Goal: Task Accomplishment & Management: Manage account settings

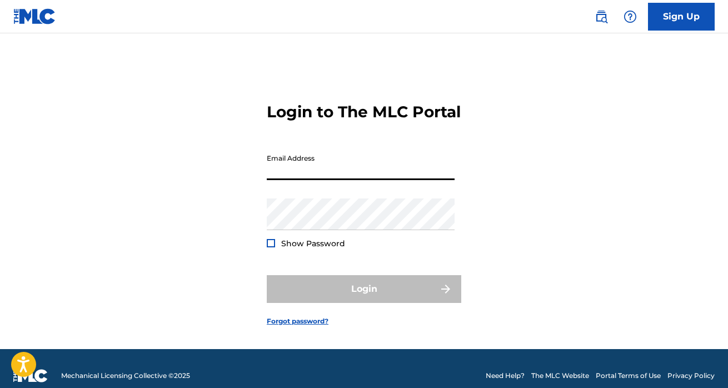
click at [378, 180] on input "Email Address" at bounding box center [361, 164] width 188 height 32
type input "[EMAIL_ADDRESS][DOMAIN_NAME]"
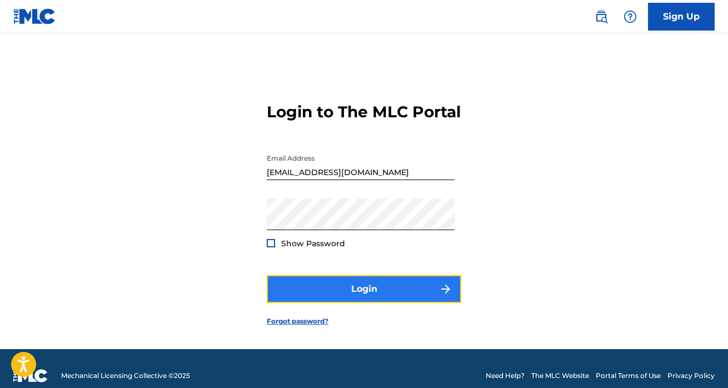
click at [391, 299] on button "Login" at bounding box center [364, 289] width 194 height 28
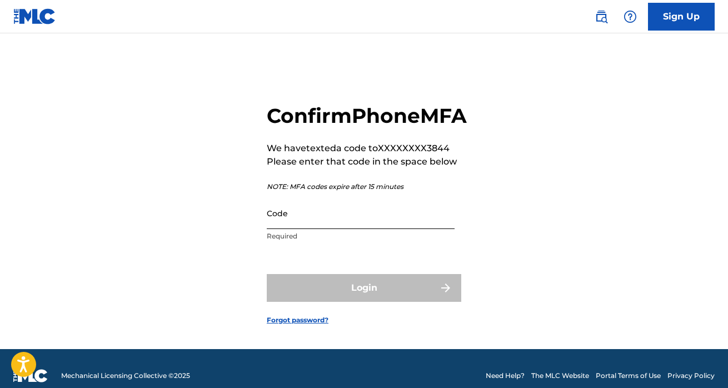
click at [345, 229] on input "Code" at bounding box center [361, 213] width 188 height 32
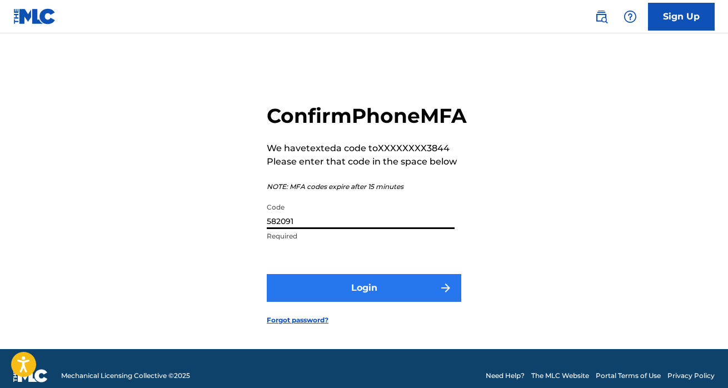
type input "582091"
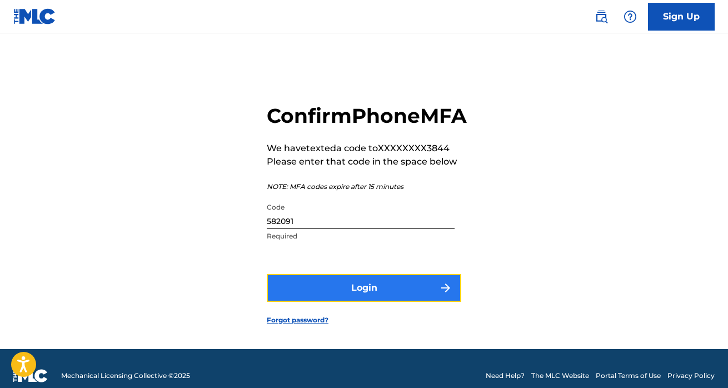
click at [379, 299] on button "Login" at bounding box center [364, 288] width 194 height 28
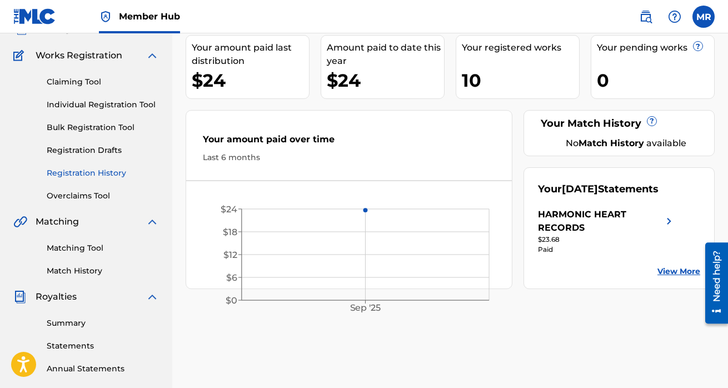
scroll to position [114, 0]
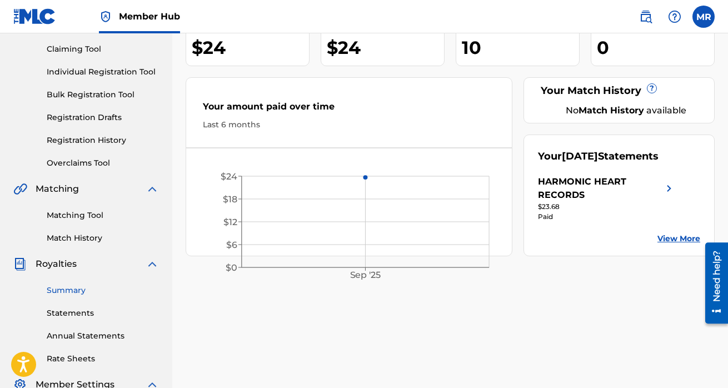
click at [73, 288] on link "Summary" at bounding box center [103, 290] width 112 height 12
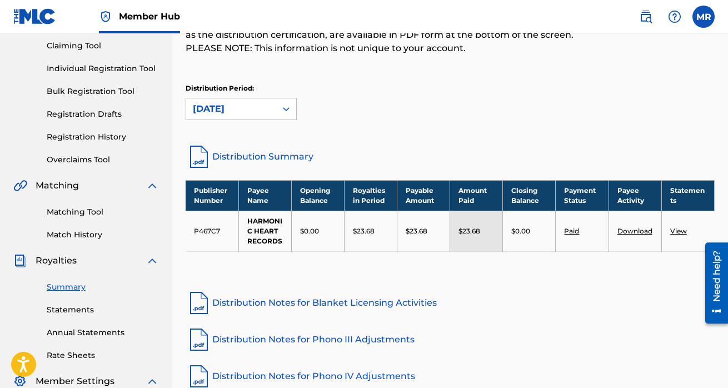
scroll to position [124, 0]
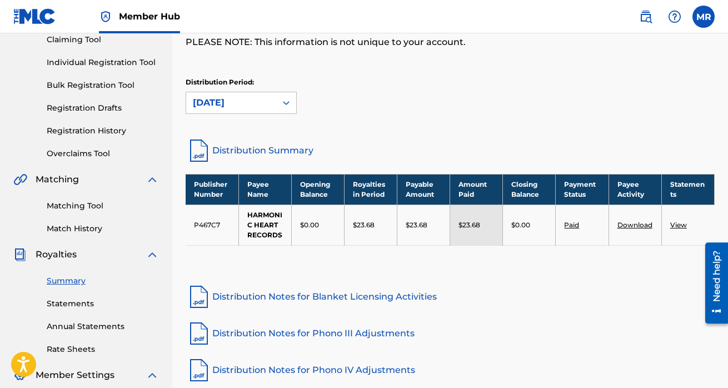
click at [681, 225] on link "View" at bounding box center [678, 224] width 17 height 8
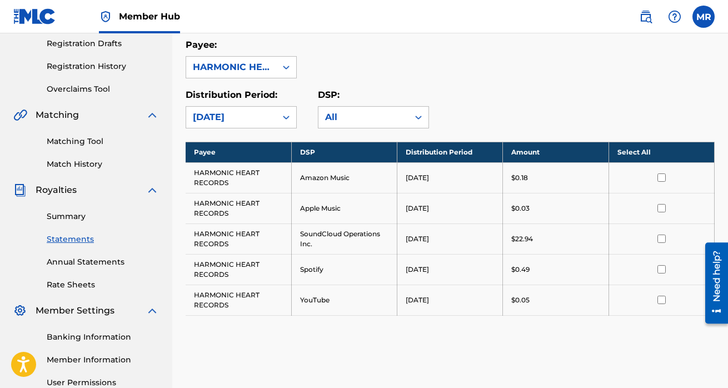
scroll to position [189, 0]
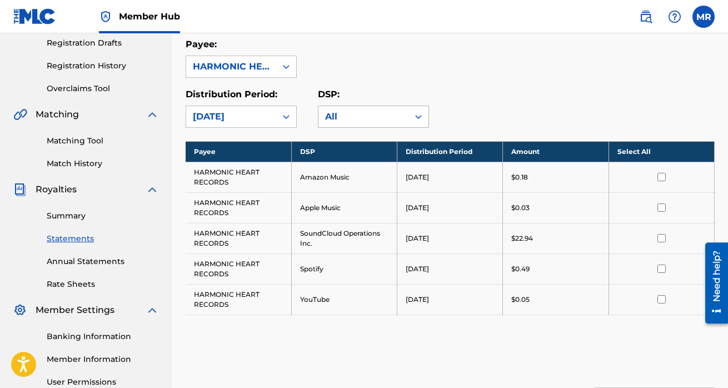
click at [385, 113] on div "All" at bounding box center [363, 116] width 77 height 13
click at [532, 72] on div "Payee: HARMONIC HEART RECORDS" at bounding box center [449, 58] width 529 height 40
click at [72, 260] on link "Annual Statements" at bounding box center [103, 261] width 112 height 12
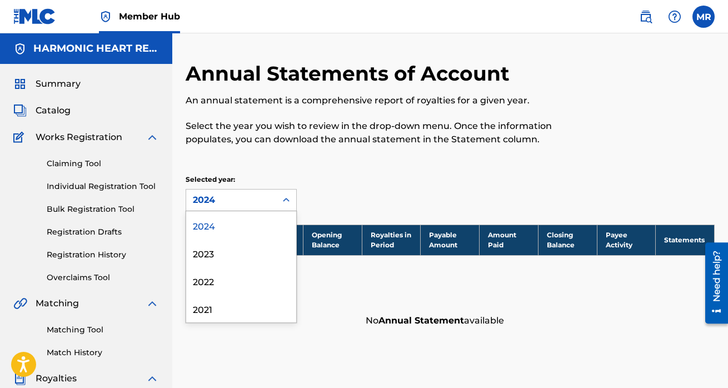
click at [254, 200] on div "2024" at bounding box center [231, 199] width 77 height 13
click at [247, 229] on div "2024" at bounding box center [241, 225] width 110 height 28
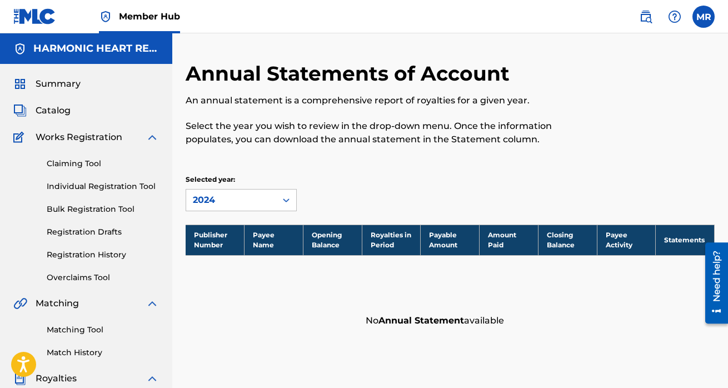
click at [413, 173] on div "Annual Statements of Account An annual statement is a comprehensive report of r…" at bounding box center [449, 197] width 529 height 272
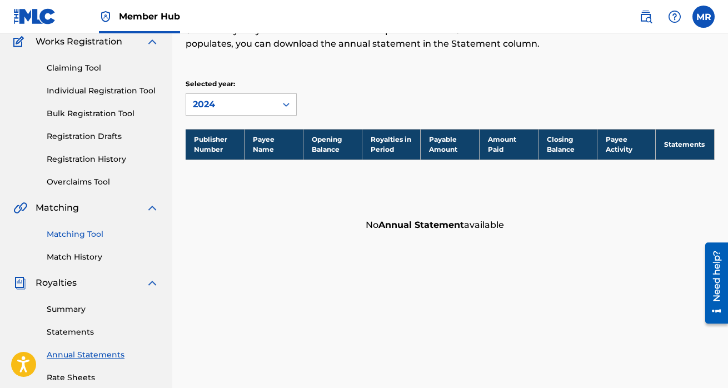
scroll to position [95, 0]
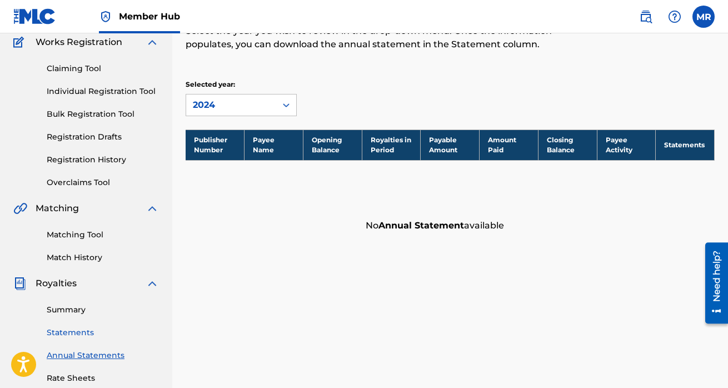
click at [68, 330] on link "Statements" at bounding box center [103, 333] width 112 height 12
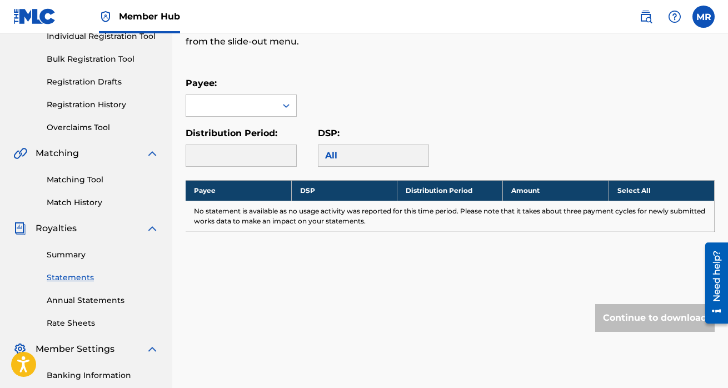
scroll to position [146, 0]
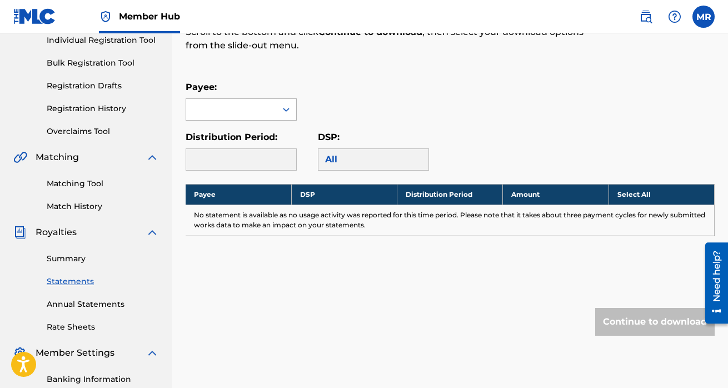
click at [272, 112] on div at bounding box center [231, 109] width 90 height 21
click at [273, 131] on div "HARMONIC HEART RECORDS" at bounding box center [241, 141] width 110 height 41
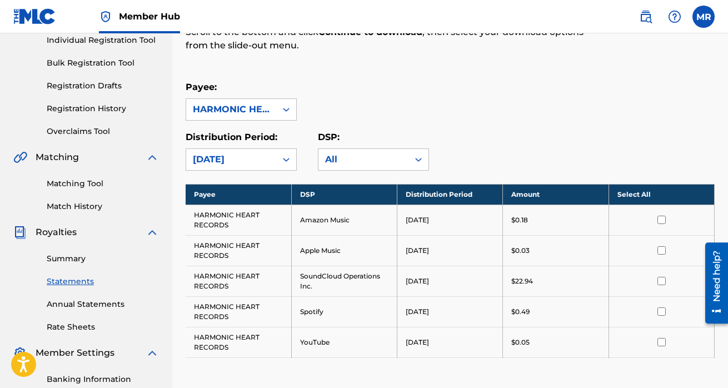
click at [209, 287] on td "HARMONIC HEART RECORDS" at bounding box center [238, 280] width 106 height 31
click at [661, 279] on input "checkbox" at bounding box center [661, 281] width 8 height 8
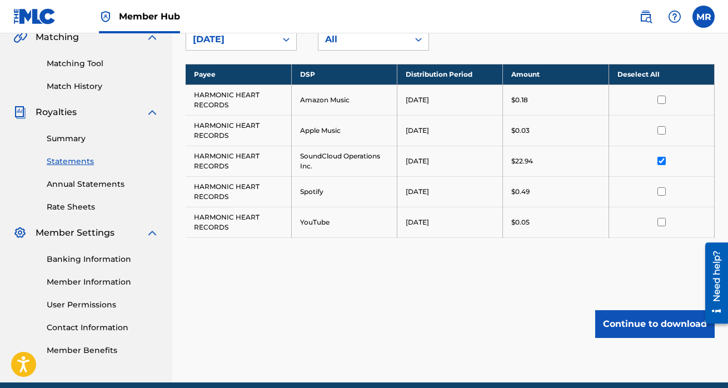
scroll to position [267, 0]
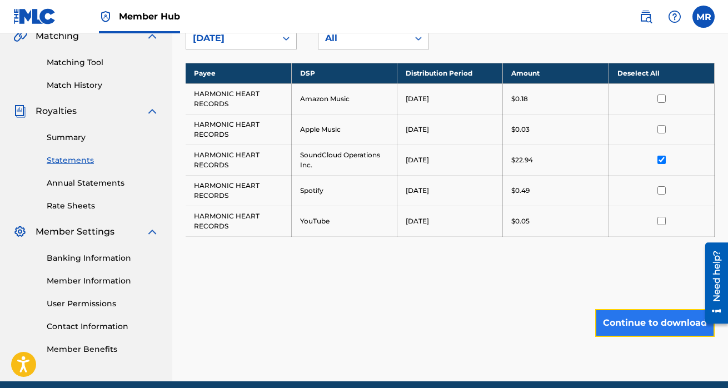
click at [650, 322] on button "Continue to download" at bounding box center [654, 323] width 119 height 28
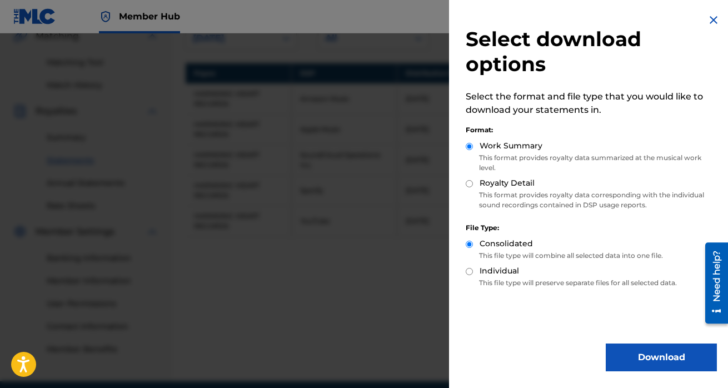
click at [469, 180] on input "Royalty Detail" at bounding box center [468, 183] width 7 height 7
radio input "true"
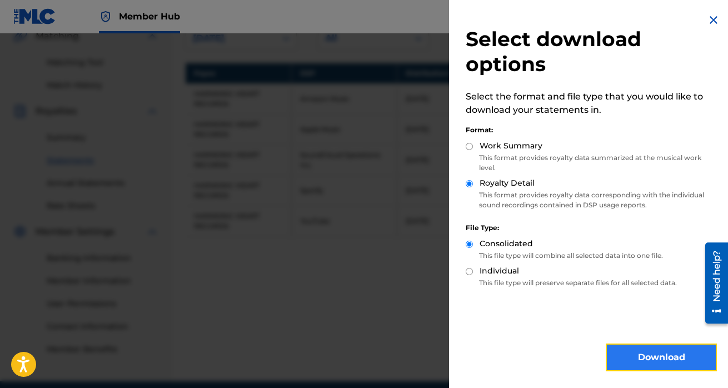
click at [651, 357] on button "Download" at bounding box center [660, 357] width 111 height 28
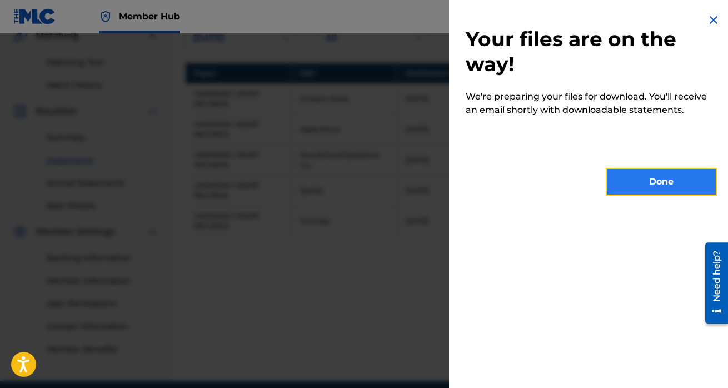
click at [629, 182] on button "Done" at bounding box center [660, 182] width 111 height 28
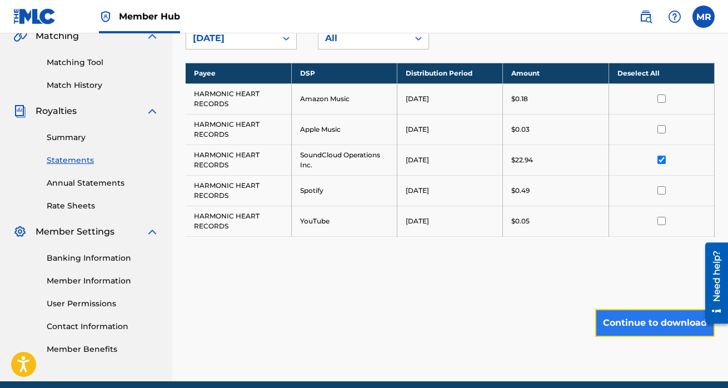
click at [642, 322] on button "Continue to download" at bounding box center [654, 323] width 119 height 28
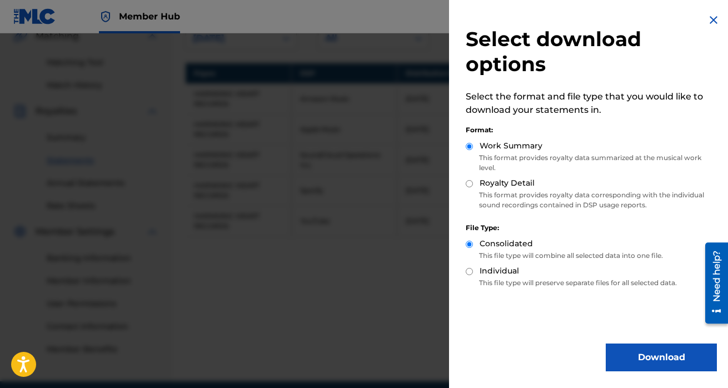
click at [468, 182] on input "Royalty Detail" at bounding box center [468, 183] width 7 height 7
radio input "true"
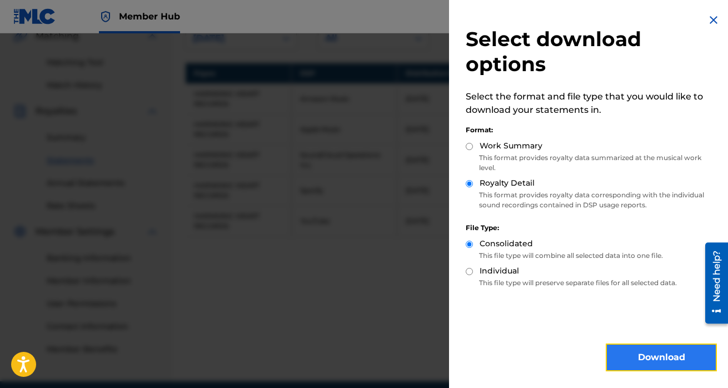
click at [665, 358] on button "Download" at bounding box center [660, 357] width 111 height 28
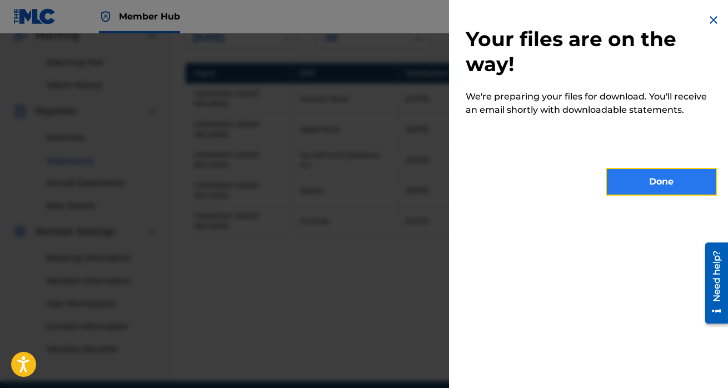
click at [666, 178] on button "Done" at bounding box center [660, 182] width 111 height 28
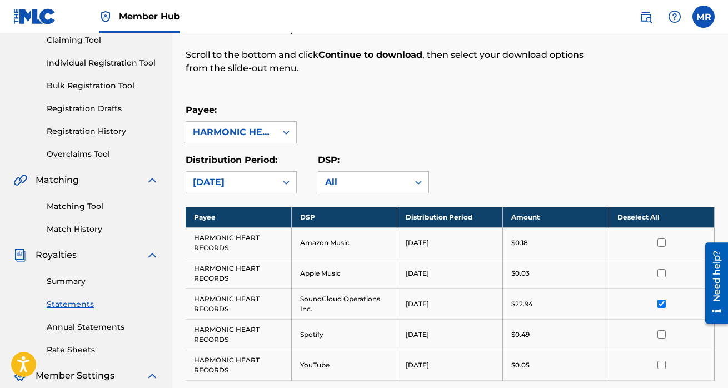
scroll to position [0, 0]
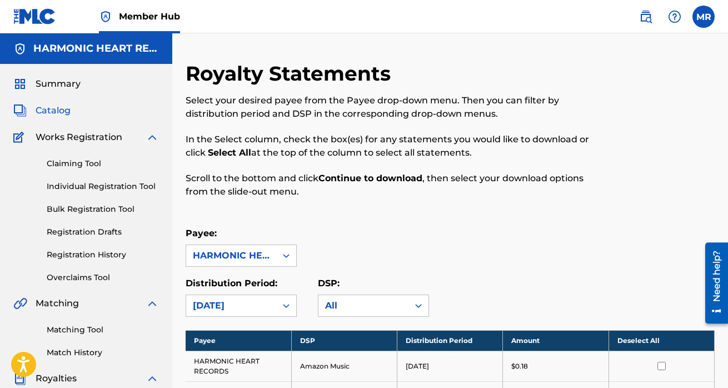
click at [47, 105] on span "Catalog" at bounding box center [53, 110] width 35 height 13
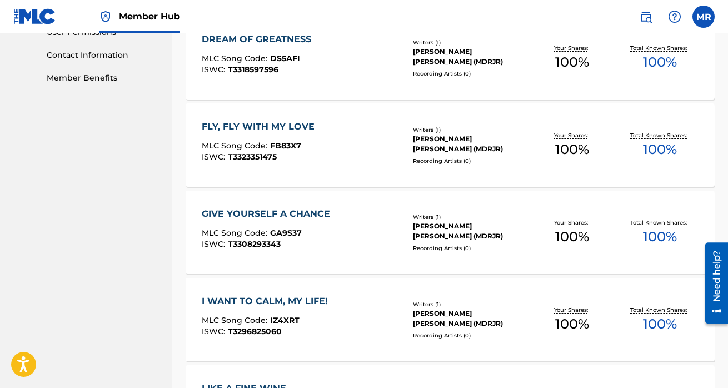
scroll to position [879, 0]
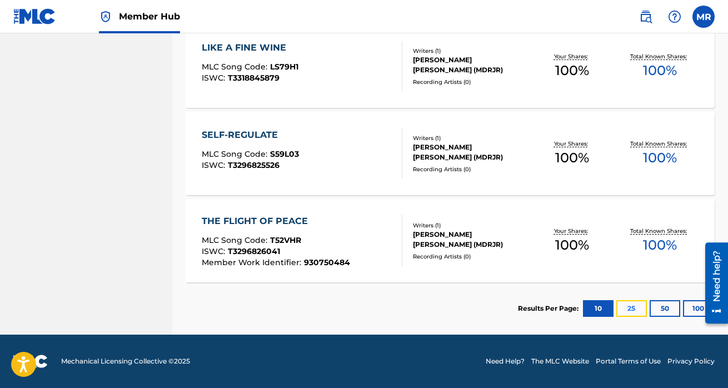
click at [631, 308] on button "25" at bounding box center [631, 308] width 31 height 17
click at [665, 308] on button "50" at bounding box center [664, 308] width 31 height 17
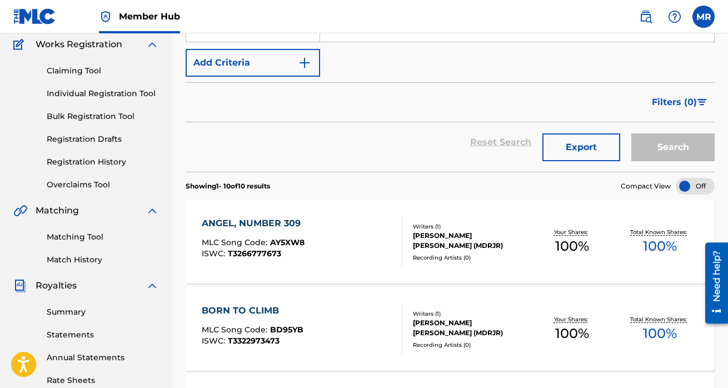
scroll to position [91, 0]
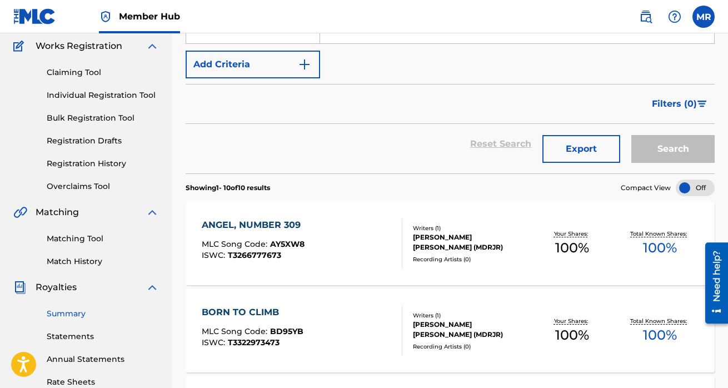
click at [68, 315] on link "Summary" at bounding box center [103, 314] width 112 height 12
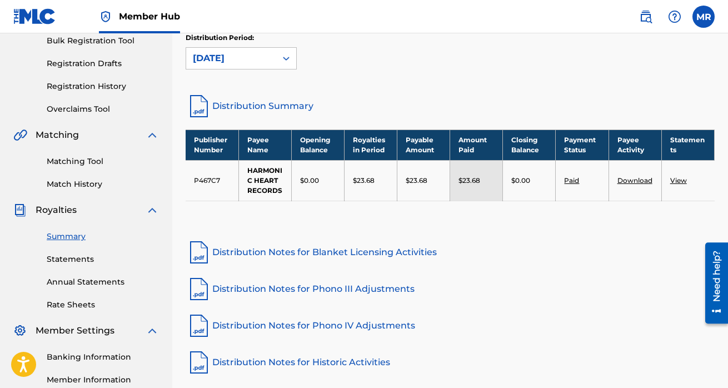
scroll to position [169, 0]
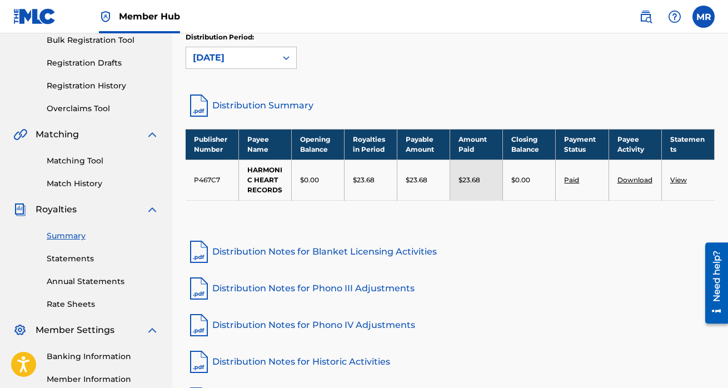
click at [674, 180] on link "View" at bounding box center [678, 179] width 17 height 8
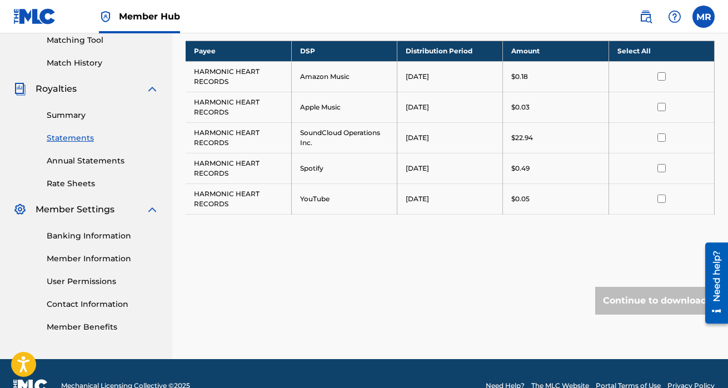
scroll to position [287, 0]
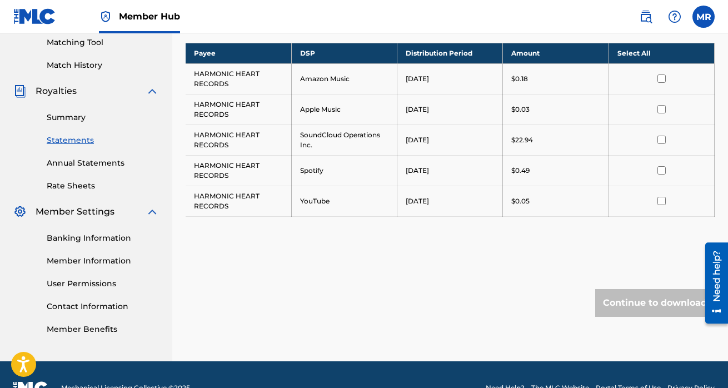
click at [665, 139] on div at bounding box center [661, 140] width 88 height 8
click at [663, 140] on input "checkbox" at bounding box center [661, 140] width 8 height 8
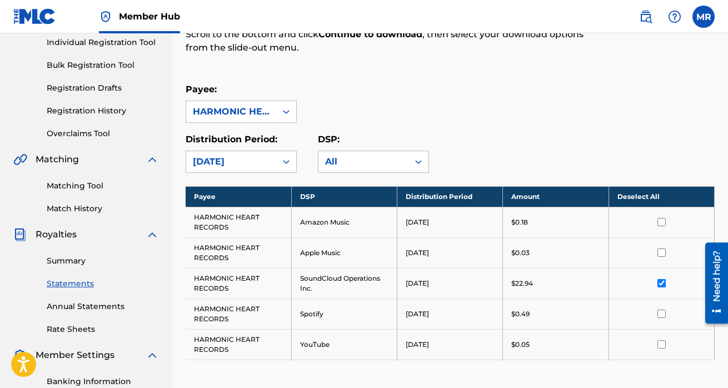
scroll to position [0, 0]
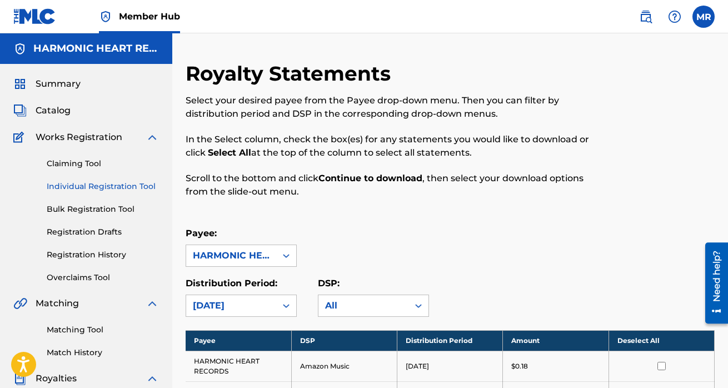
click at [88, 182] on link "Individual Registration Tool" at bounding box center [103, 186] width 112 height 12
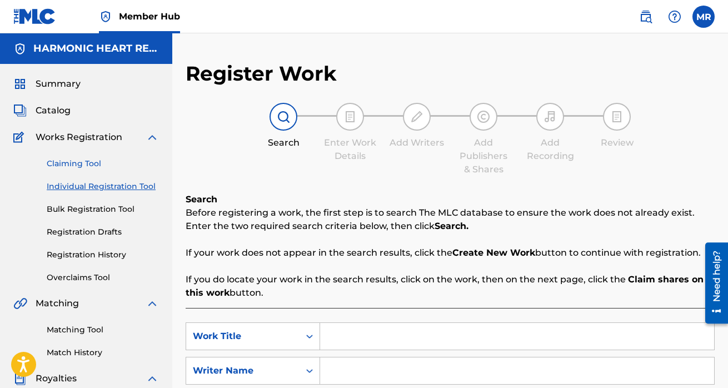
click at [91, 165] on link "Claiming Tool" at bounding box center [103, 164] width 112 height 12
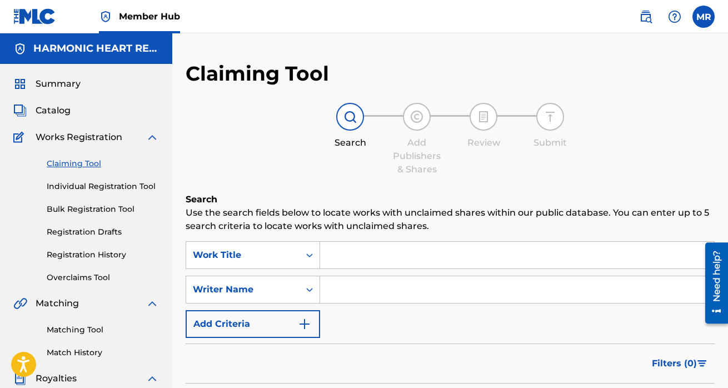
click at [73, 108] on div "Catalog" at bounding box center [86, 110] width 146 height 13
click at [57, 109] on span "Catalog" at bounding box center [53, 110] width 35 height 13
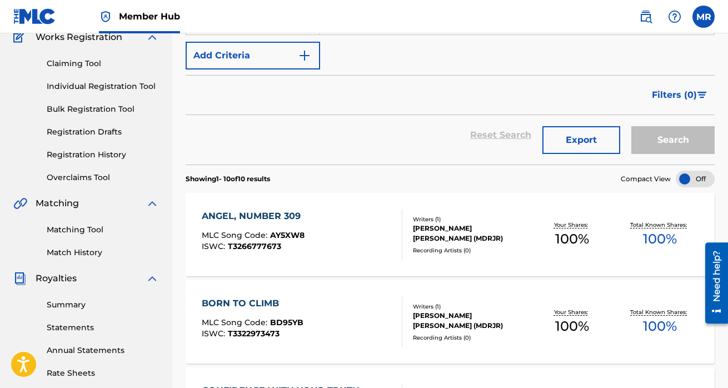
scroll to position [102, 0]
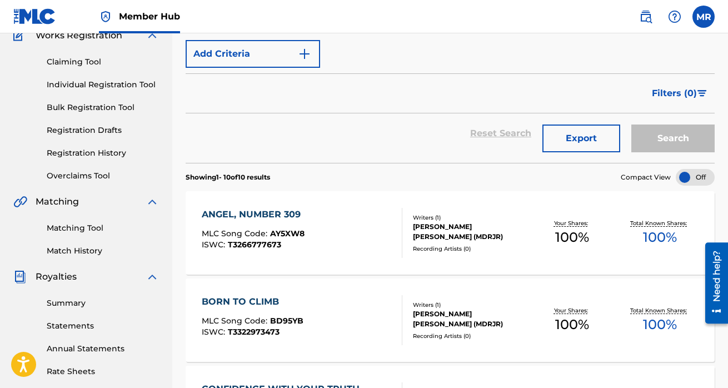
click at [439, 236] on div "[PERSON_NAME] [PERSON_NAME] (MDRJR)" at bounding box center [470, 232] width 115 height 20
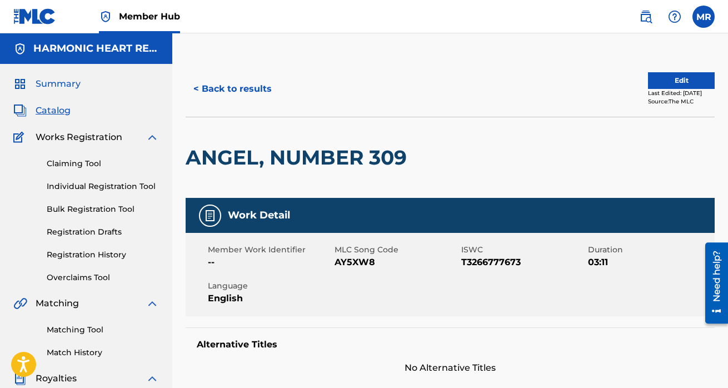
click at [56, 79] on span "Summary" at bounding box center [58, 83] width 45 height 13
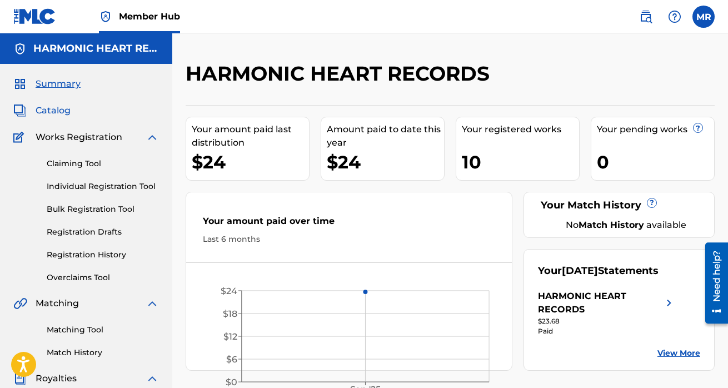
click at [66, 111] on span "Catalog" at bounding box center [53, 110] width 35 height 13
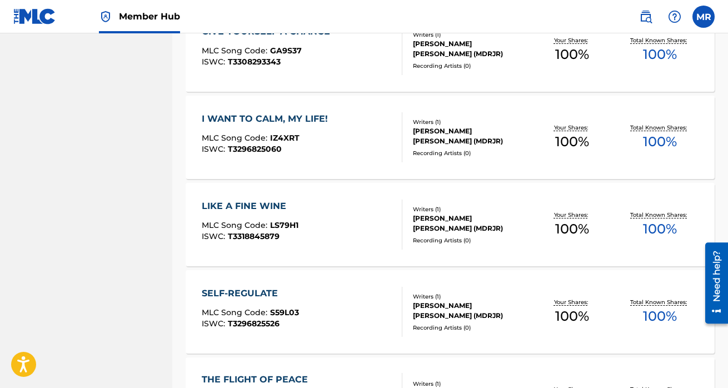
scroll to position [879, 0]
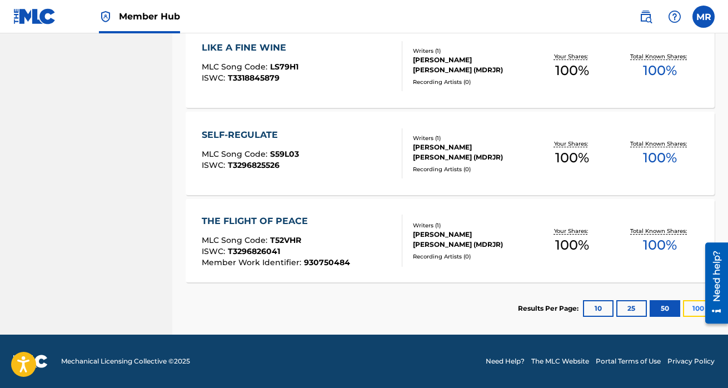
click at [690, 309] on button "100" at bounding box center [698, 308] width 31 height 17
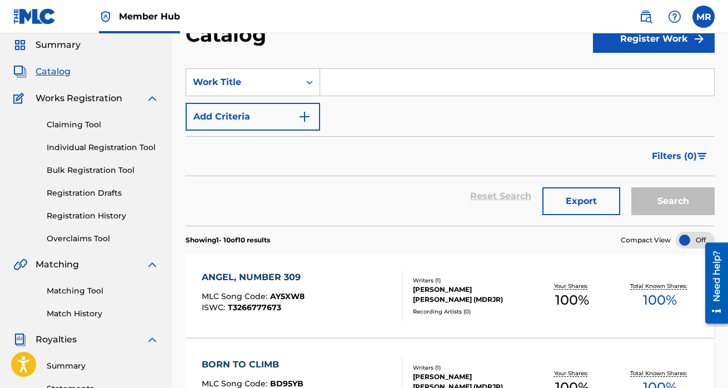
scroll to position [0, 0]
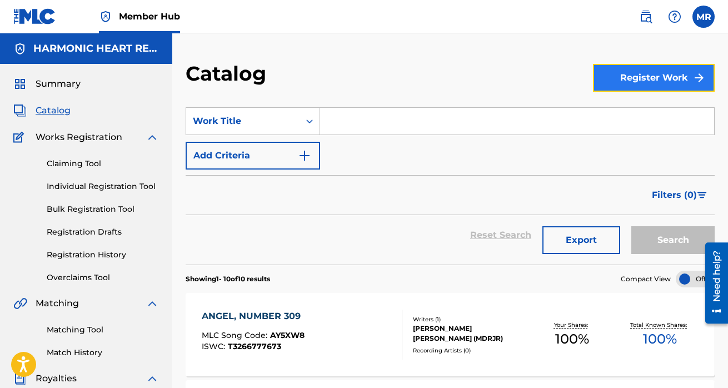
click at [658, 82] on button "Register Work" at bounding box center [654, 78] width 122 height 28
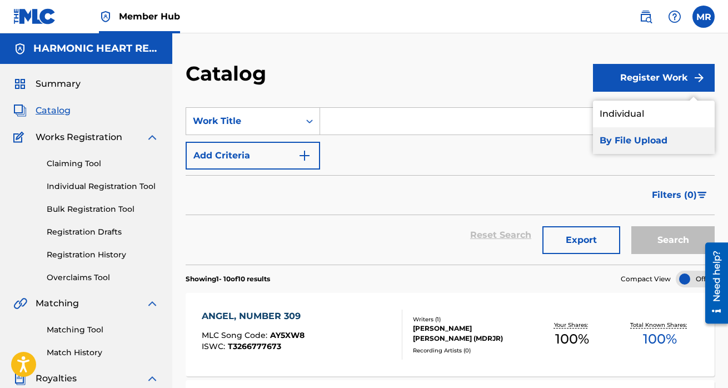
click at [620, 141] on link "By File Upload" at bounding box center [654, 140] width 122 height 27
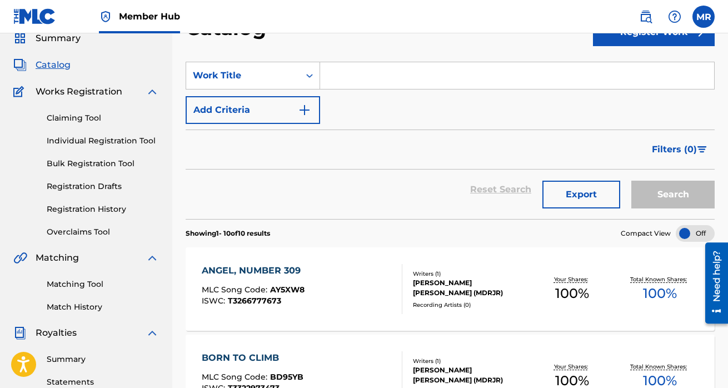
scroll to position [45, 0]
click at [700, 234] on div at bounding box center [694, 233] width 39 height 17
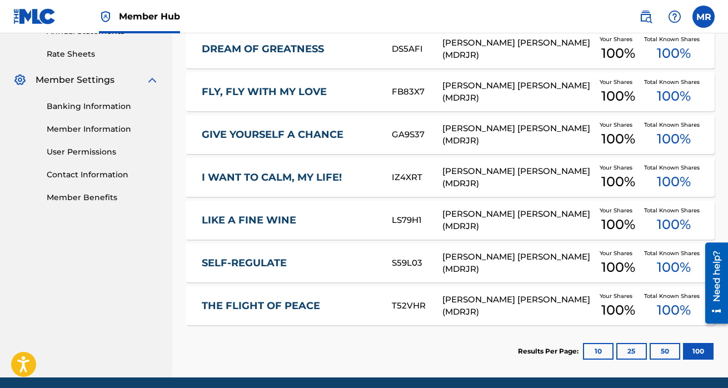
scroll to position [461, 0]
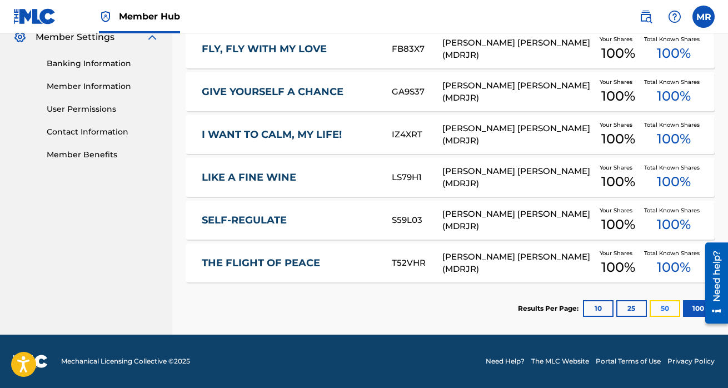
click at [670, 310] on button "50" at bounding box center [664, 308] width 31 height 17
click at [636, 309] on button "25" at bounding box center [631, 308] width 31 height 17
click at [608, 308] on button "10" at bounding box center [598, 308] width 31 height 17
click at [693, 308] on button "100" at bounding box center [698, 308] width 31 height 17
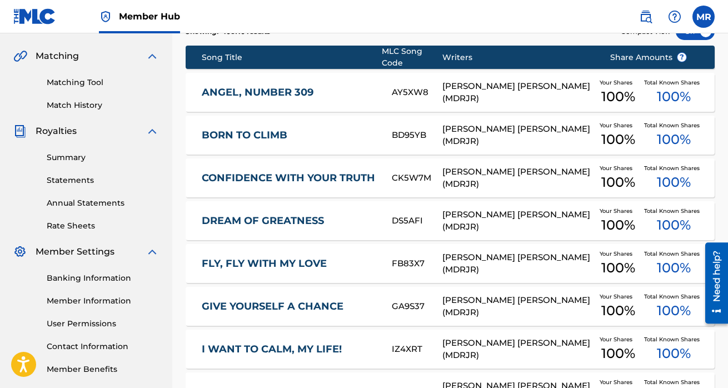
scroll to position [248, 0]
